Goal: Find specific page/section: Find specific page/section

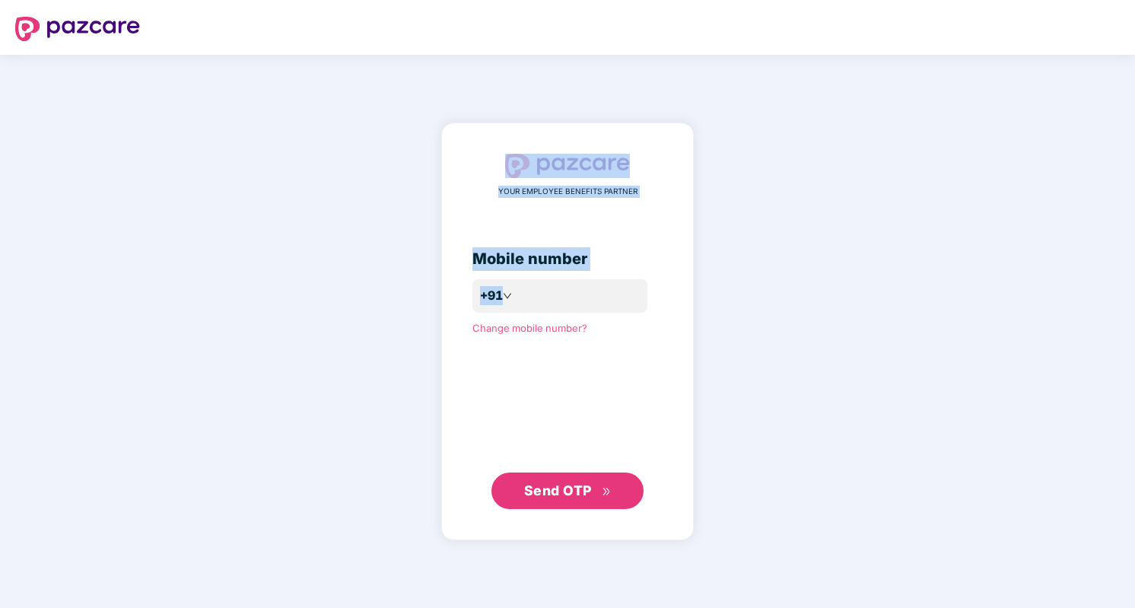
drag, startPoint x: 135, startPoint y: 157, endPoint x: 397, endPoint y: 341, distance: 319.5
click at [397, 341] on div "YOUR EMPLOYEE BENEFITS PARTNER Mobile number +91 Change mobile number? Send OTP" at bounding box center [567, 331] width 1135 height 553
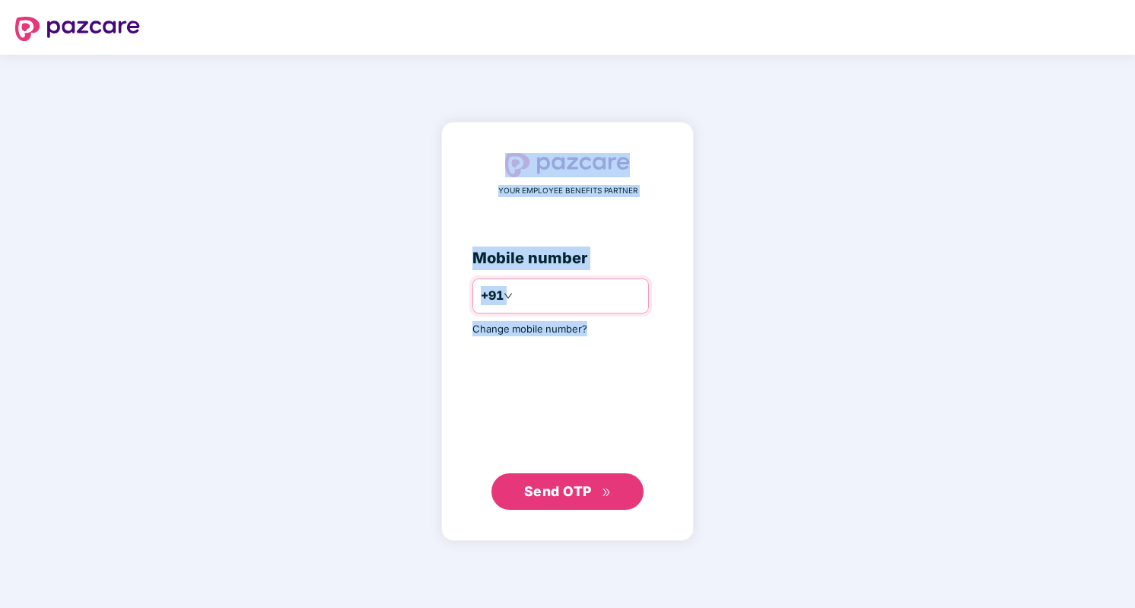
click at [552, 300] on input "number" at bounding box center [578, 296] width 125 height 24
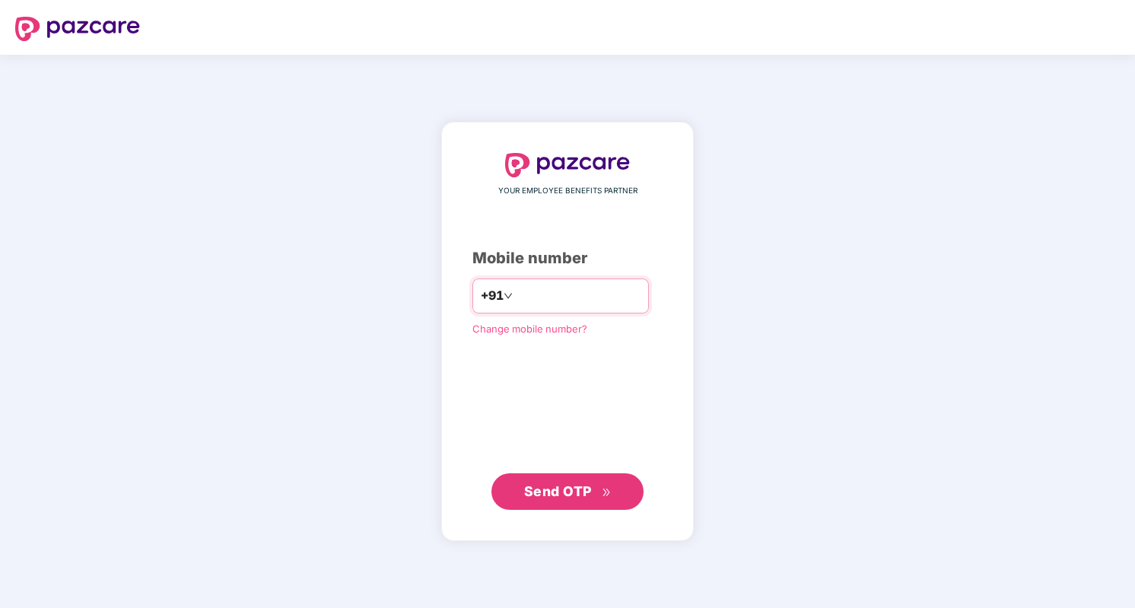
type input "**********"
click at [567, 489] on span "Send OTP" at bounding box center [558, 490] width 68 height 16
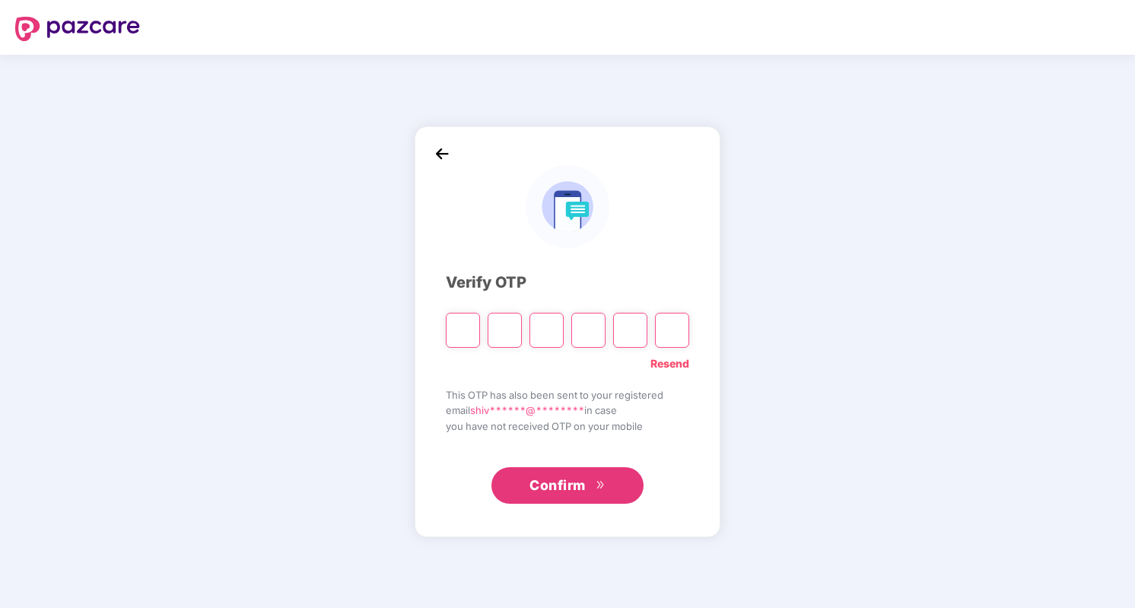
type input "*"
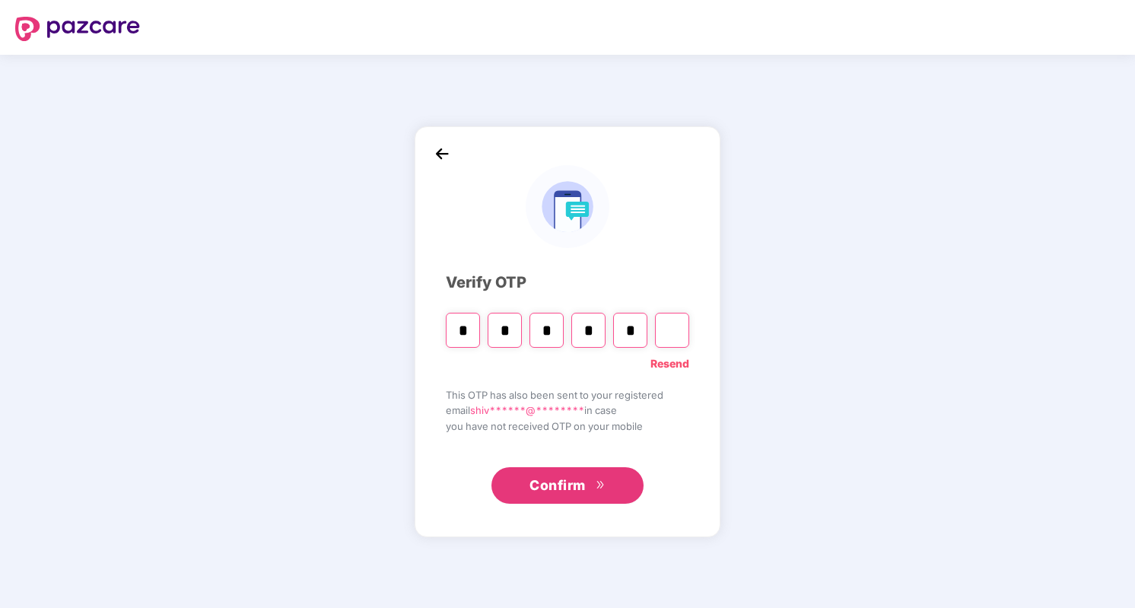
type input "*"
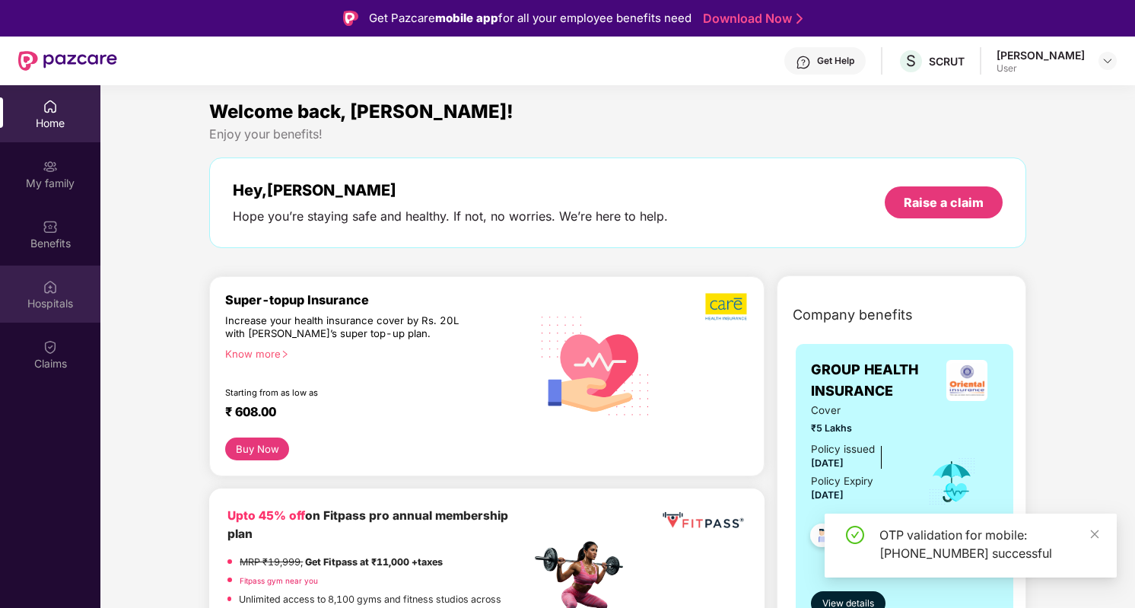
click at [42, 296] on div "Hospitals" at bounding box center [50, 303] width 100 height 15
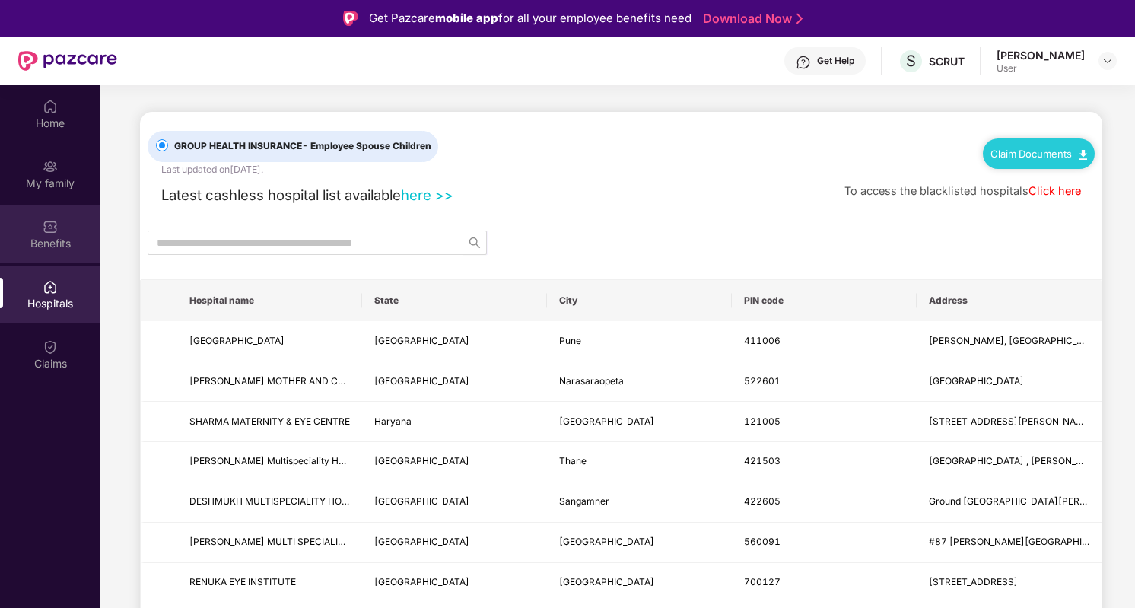
click at [49, 229] on img at bounding box center [50, 226] width 15 height 15
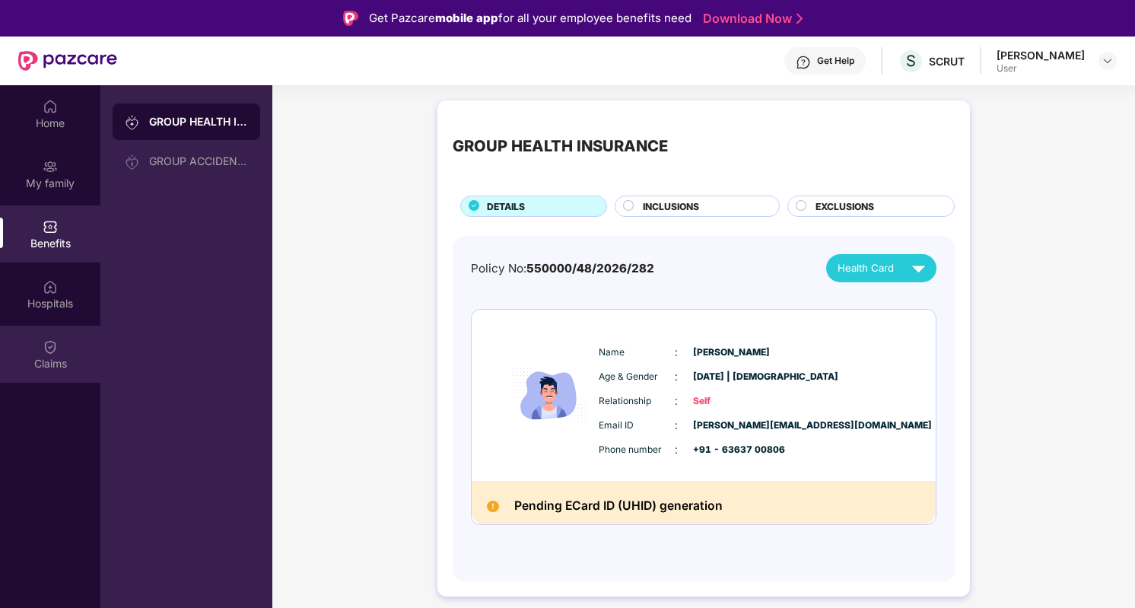
click at [46, 368] on div "Claims" at bounding box center [50, 363] width 100 height 15
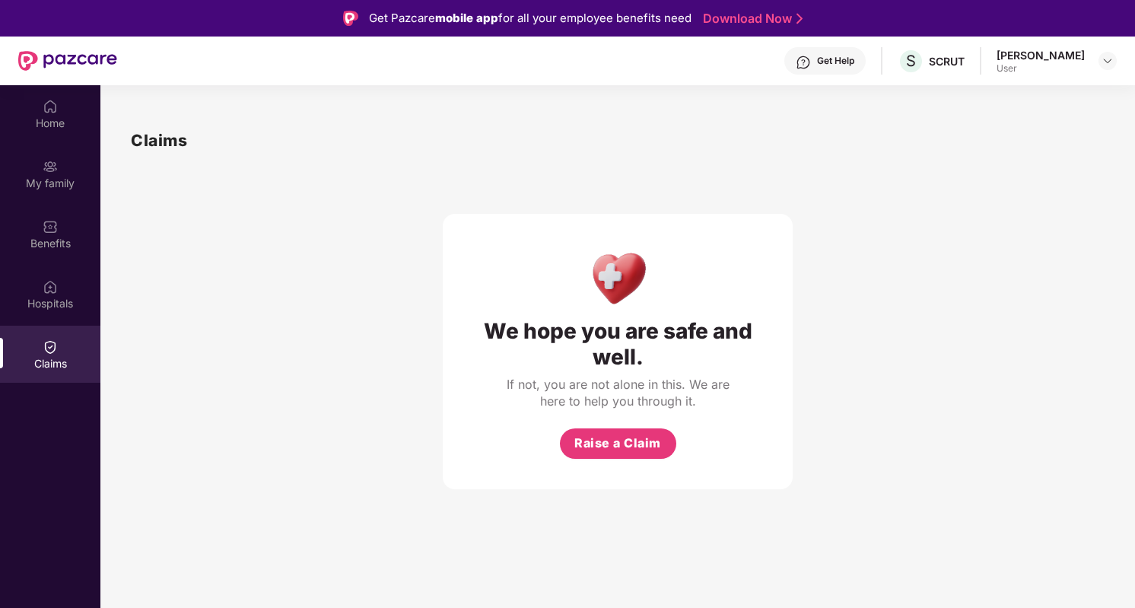
click at [46, 368] on div "Claims" at bounding box center [50, 363] width 100 height 15
click at [38, 187] on div "My family" at bounding box center [50, 183] width 100 height 15
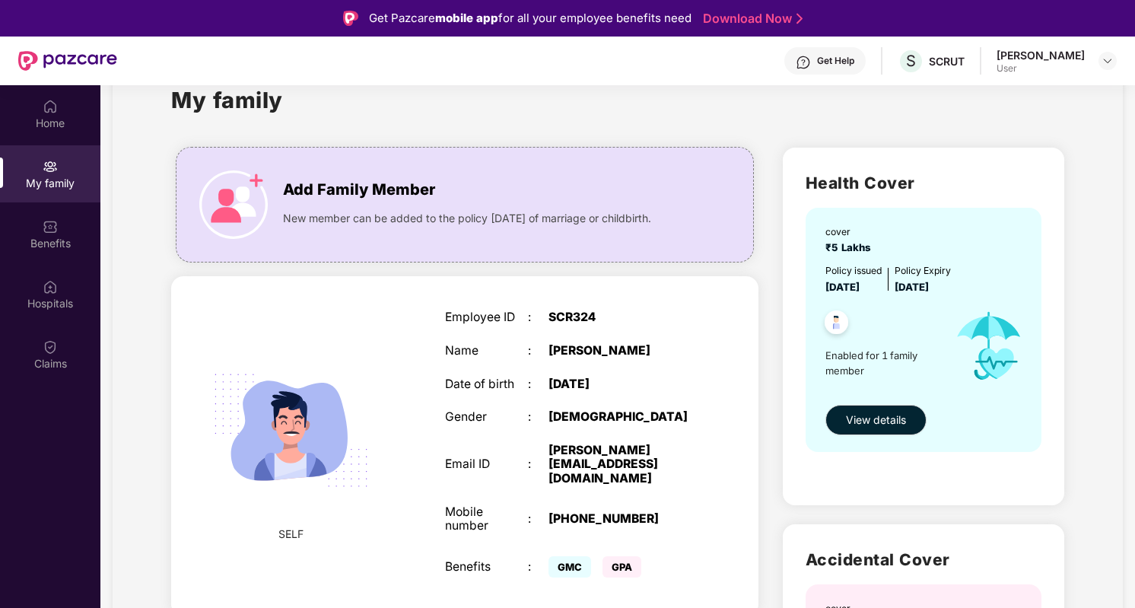
scroll to position [41, 0]
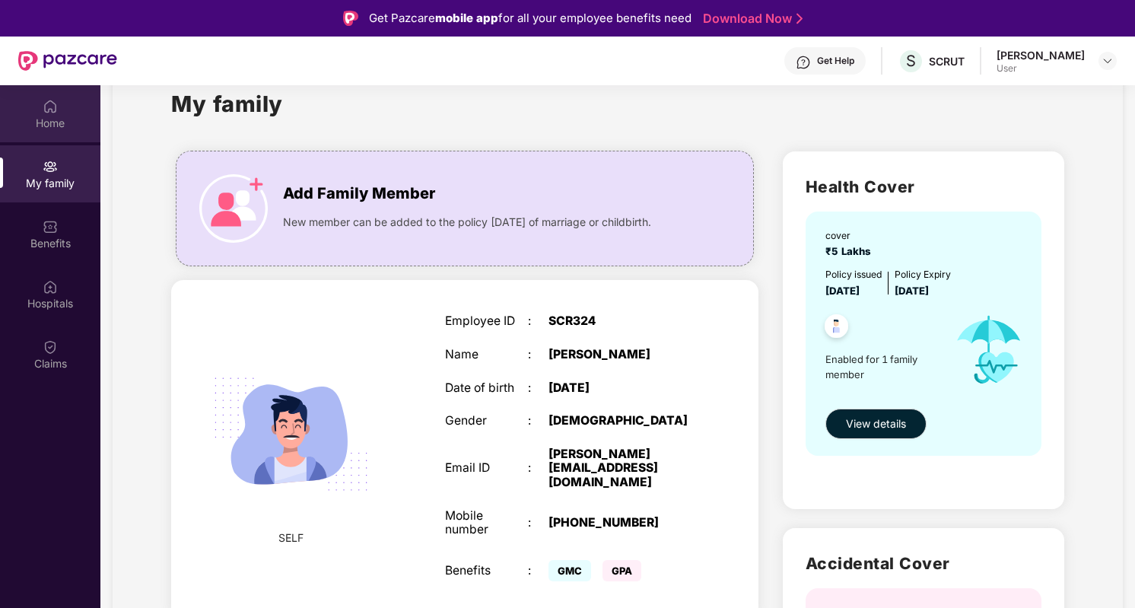
click at [50, 113] on img at bounding box center [50, 106] width 15 height 15
